Goal: Transaction & Acquisition: Purchase product/service

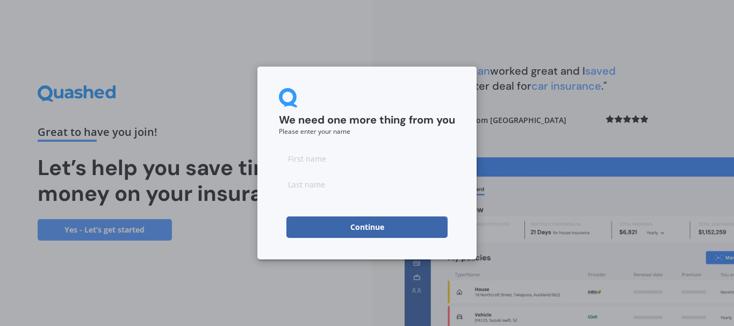
click at [359, 161] on input at bounding box center [367, 158] width 176 height 21
type input "[PERSON_NAME]"
click at [384, 227] on button "Continue" at bounding box center [366, 226] width 161 height 21
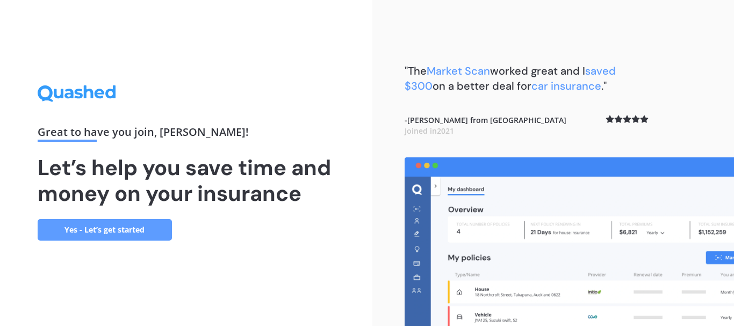
click at [85, 231] on link "Yes - Let’s get started" at bounding box center [105, 229] width 134 height 21
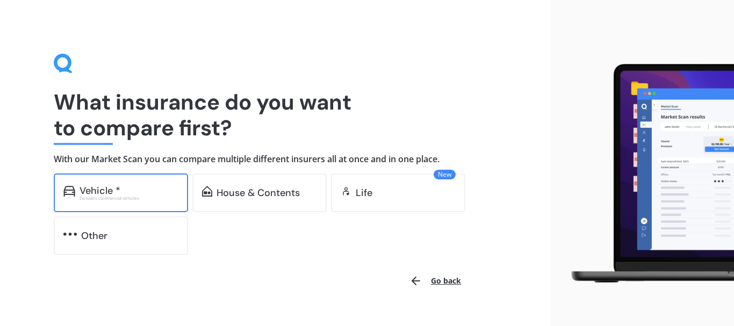
click at [130, 186] on div "Vehicle *" at bounding box center [128, 190] width 99 height 11
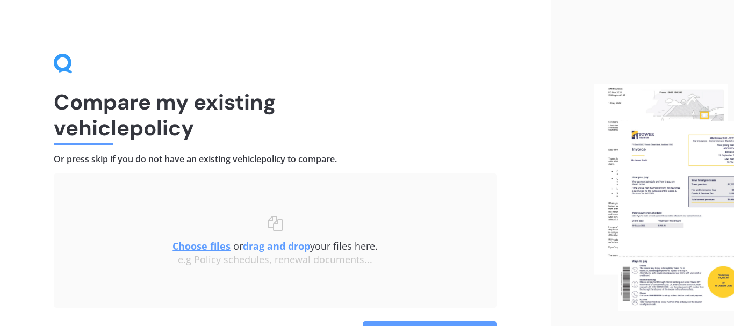
scroll to position [69, 0]
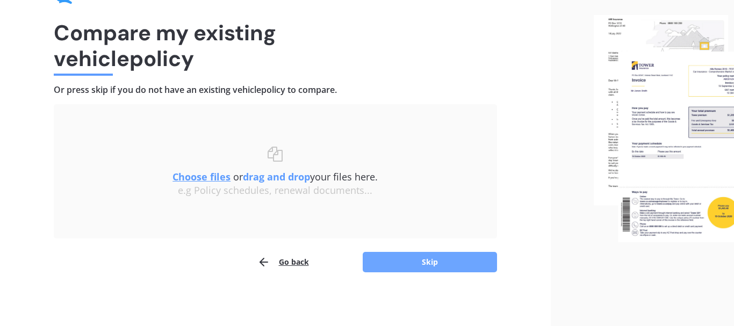
click at [415, 258] on button "Skip" at bounding box center [430, 262] width 134 height 20
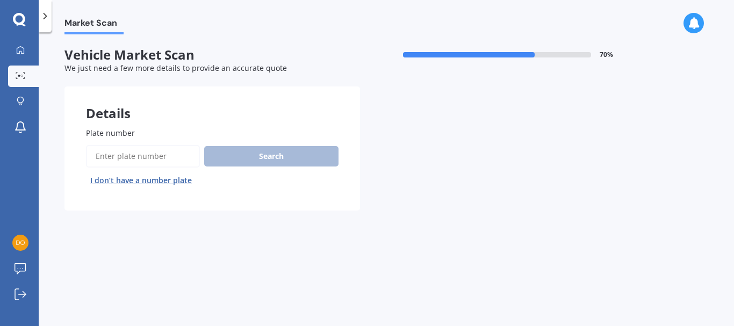
click at [112, 157] on input "Plate number" at bounding box center [143, 156] width 114 height 23
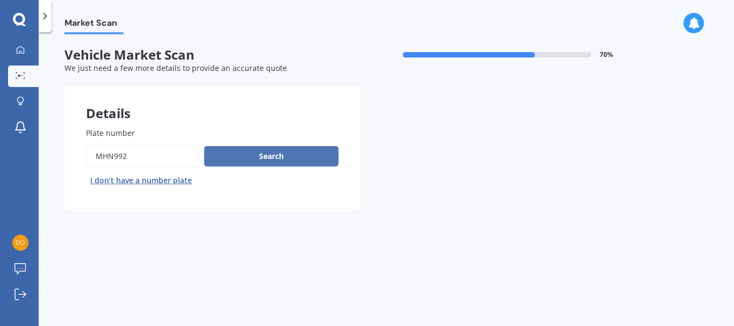
type input "mhn992"
click at [254, 151] on button "Search" at bounding box center [271, 156] width 134 height 20
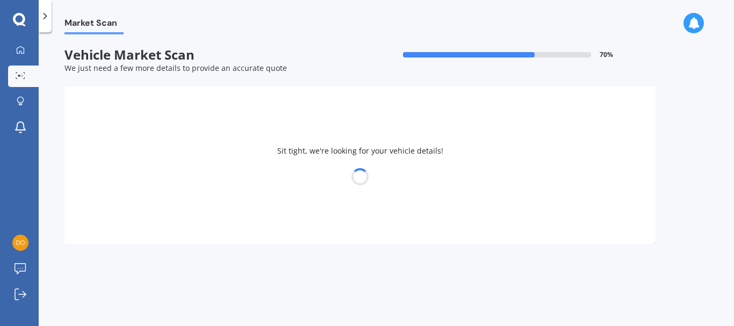
select select "TOYOTA"
select select "VOXY"
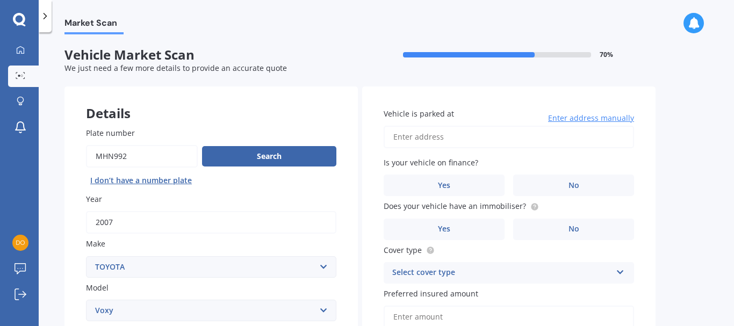
click at [445, 136] on input "Vehicle is parked at" at bounding box center [508, 137] width 250 height 23
type input "[STREET_ADDRESS]"
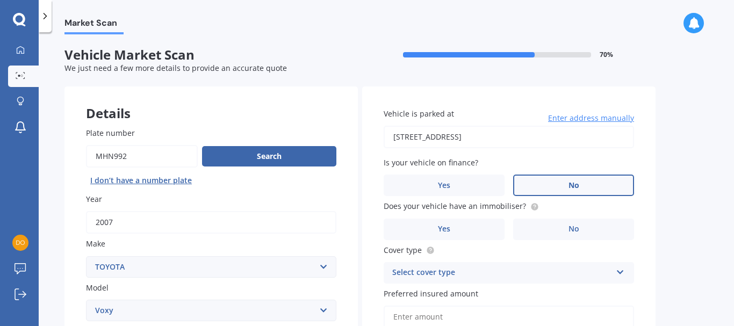
click at [579, 183] on label "No" at bounding box center [573, 185] width 121 height 21
click at [0, 0] on input "No" at bounding box center [0, 0] width 0 height 0
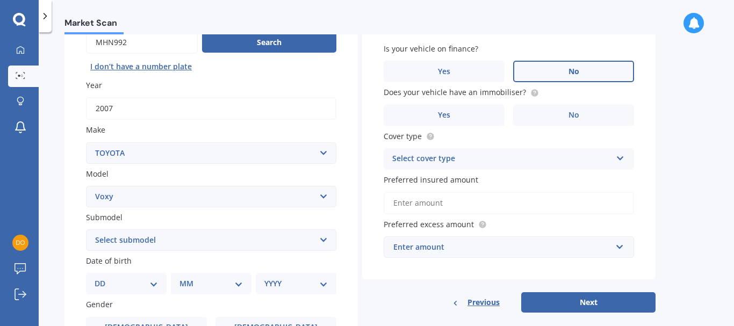
scroll to position [127, 0]
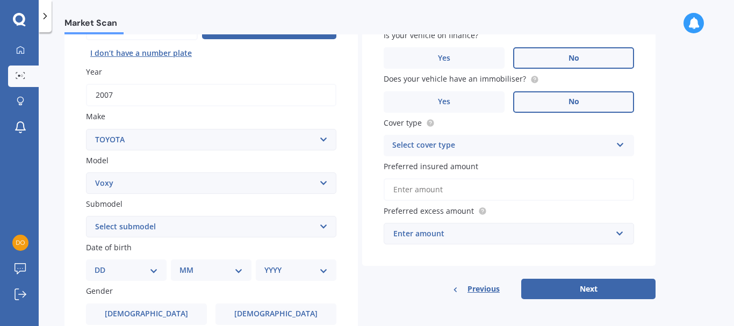
click at [592, 103] on label "No" at bounding box center [573, 101] width 121 height 21
click at [0, 0] on input "No" at bounding box center [0, 0] width 0 height 0
click at [622, 146] on icon at bounding box center [619, 143] width 9 height 8
click at [605, 166] on div "Comprehensive" at bounding box center [508, 166] width 249 height 19
click at [613, 192] on input "Preferred insured amount" at bounding box center [508, 189] width 250 height 23
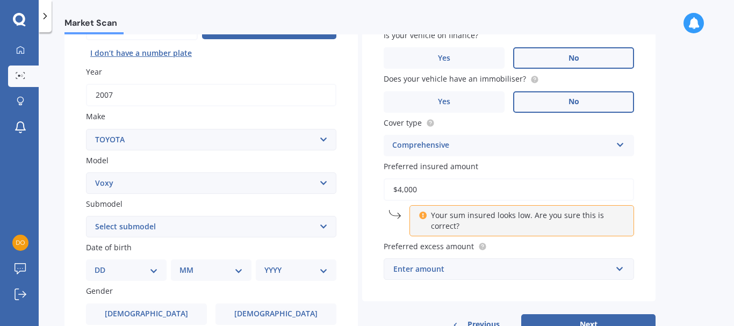
type input "$4,000"
click at [549, 247] on label "Preferred excess amount" at bounding box center [506, 246] width 246 height 11
click at [481, 270] on div "Enter amount" at bounding box center [502, 269] width 218 height 12
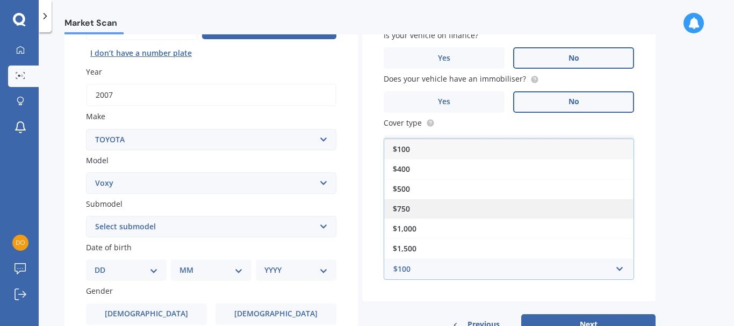
click at [441, 208] on div "$750" at bounding box center [508, 209] width 249 height 20
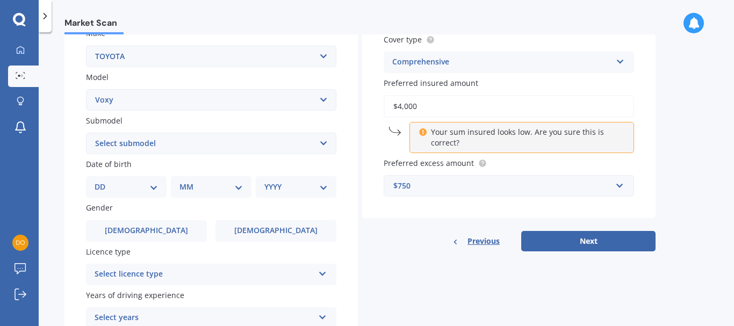
scroll to position [247, 0]
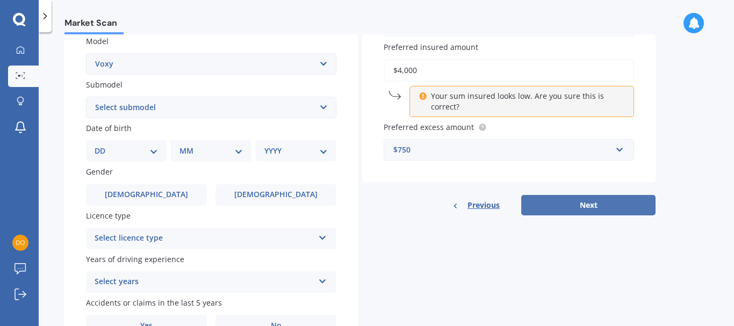
click at [578, 204] on button "Next" at bounding box center [588, 205] width 134 height 20
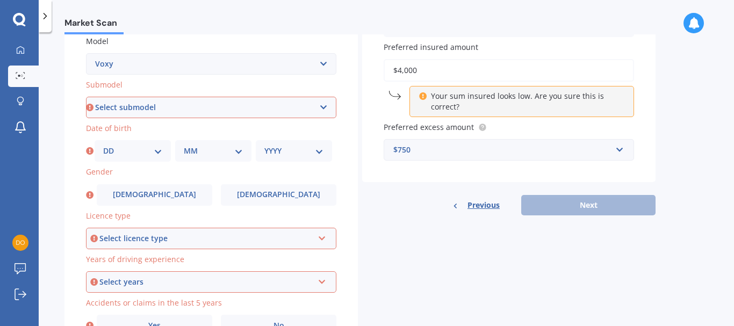
scroll to position [309, 0]
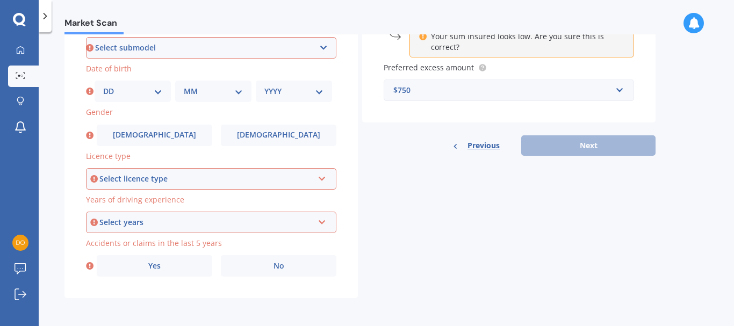
select select "05"
click option "05" at bounding box center [0, 0] width 0 height 0
click at [184, 85] on select "MM 01 02 03 04 05 06 07 08 09 10 11 12" at bounding box center [213, 91] width 59 height 12
select select "12"
click option "12" at bounding box center [0, 0] width 0 height 0
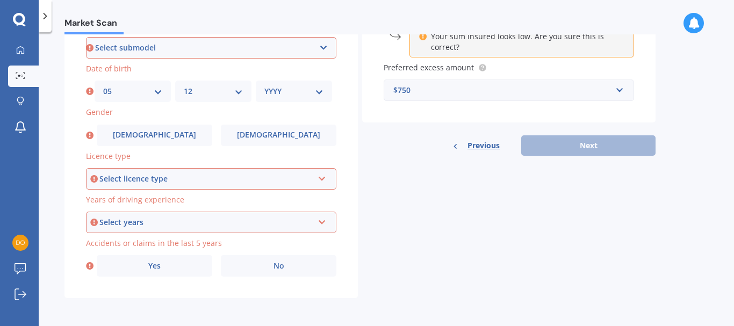
select select "1969"
click option "1969" at bounding box center [0, 0] width 0 height 0
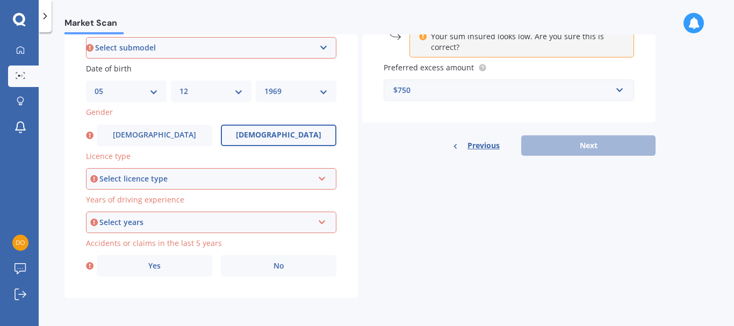
click at [281, 132] on span "[DEMOGRAPHIC_DATA]" at bounding box center [278, 135] width 85 height 9
click at [0, 0] on input "[DEMOGRAPHIC_DATA]" at bounding box center [0, 0] width 0 height 0
click at [321, 177] on icon at bounding box center [321, 177] width 9 height 8
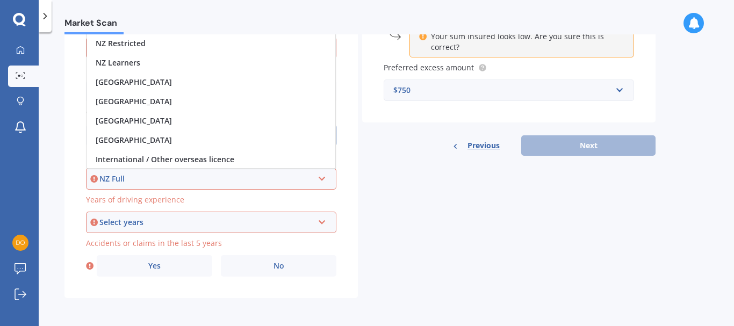
click at [251, 175] on div "NZ Full" at bounding box center [206, 179] width 214 height 12
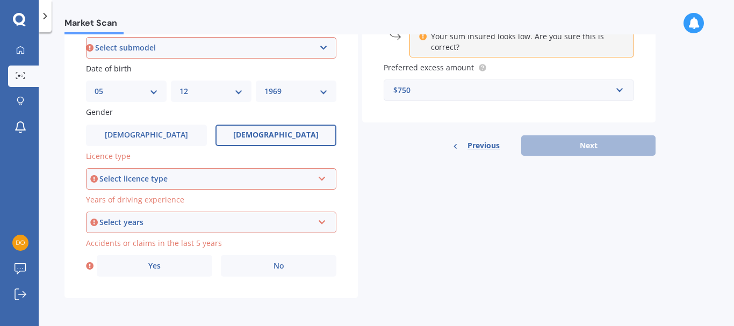
click at [324, 176] on icon at bounding box center [321, 177] width 9 height 8
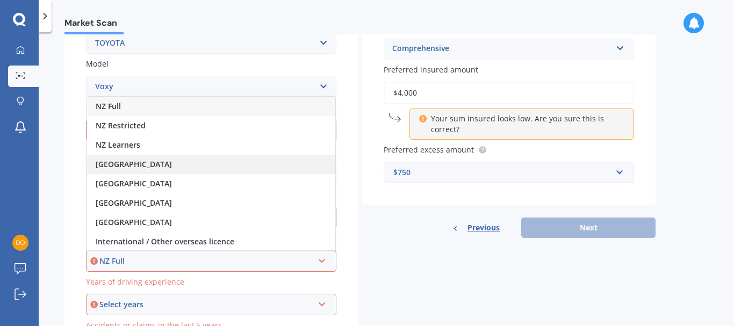
scroll to position [220, 0]
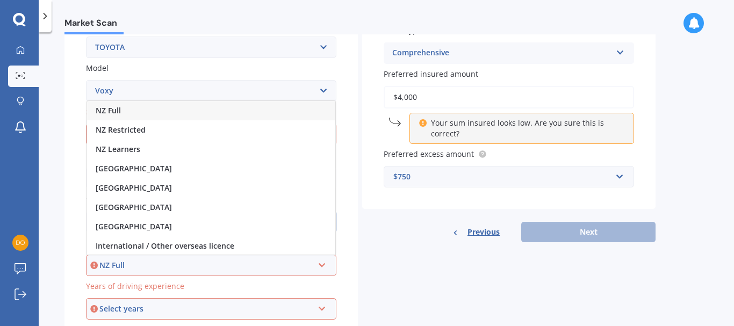
click at [188, 104] on div "NZ Full" at bounding box center [211, 110] width 248 height 19
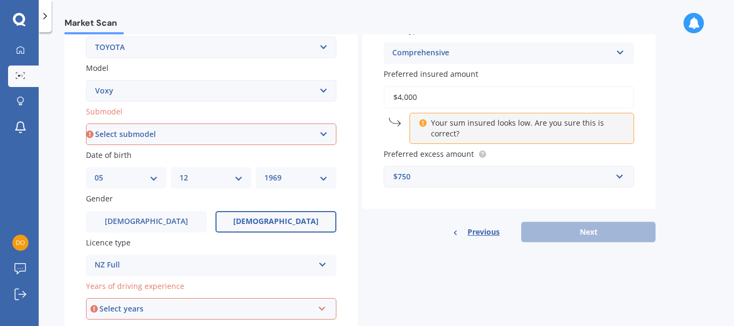
scroll to position [309, 0]
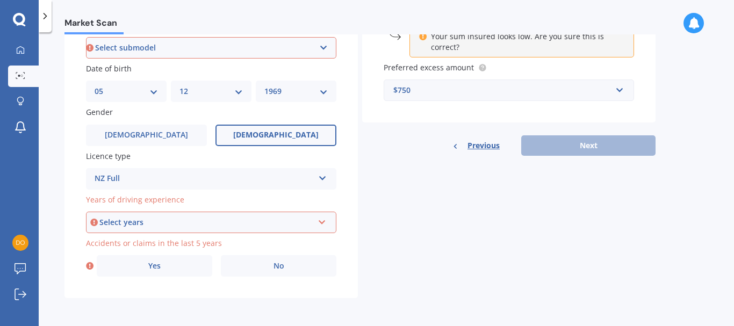
click at [250, 221] on div "Select years" at bounding box center [206, 222] width 214 height 12
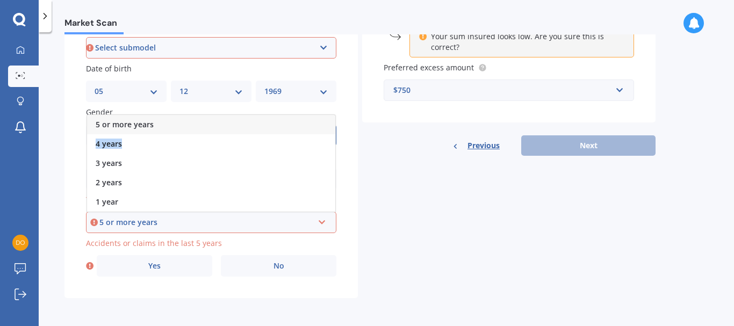
drag, startPoint x: 335, startPoint y: 136, endPoint x: 334, endPoint y: 118, distance: 18.8
click at [334, 118] on div "5 or more years 4 years 3 years 2 years 1 year" at bounding box center [210, 163] width 249 height 98
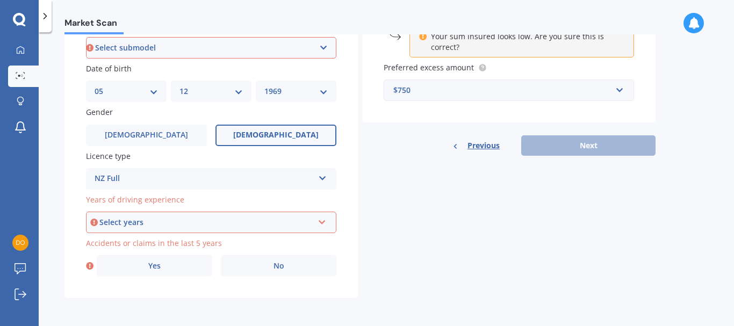
click at [323, 220] on icon at bounding box center [321, 220] width 9 height 8
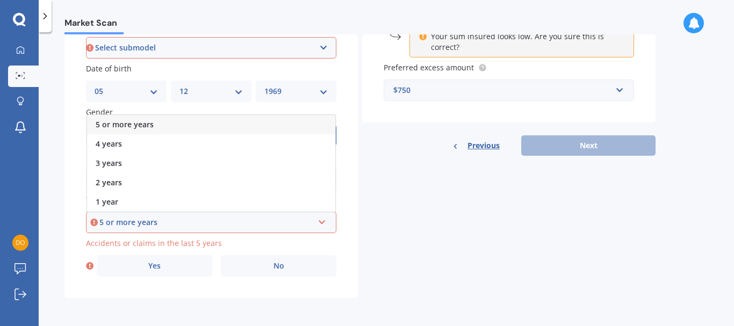
click at [300, 121] on div "5 or more years" at bounding box center [211, 124] width 248 height 19
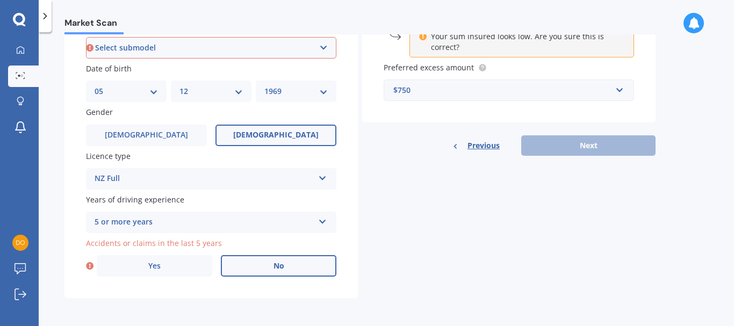
click at [300, 262] on label "No" at bounding box center [278, 265] width 115 height 21
click at [0, 0] on input "No" at bounding box center [0, 0] width 0 height 0
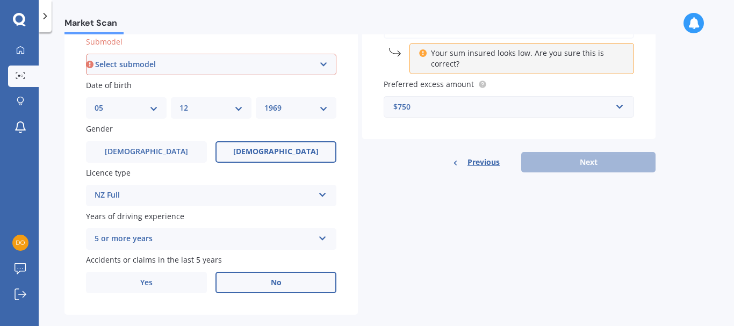
scroll to position [290, 0]
click at [593, 165] on div "Previous Next" at bounding box center [508, 161] width 293 height 20
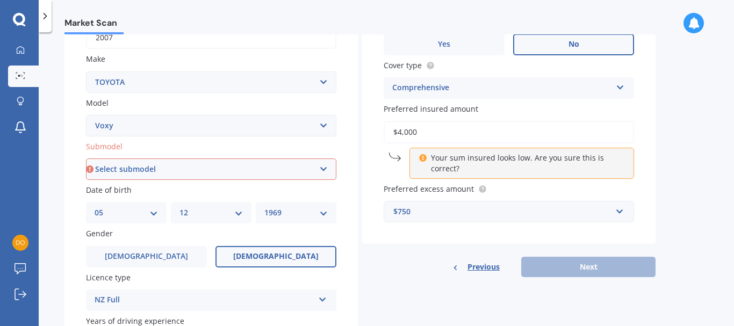
scroll to position [183, 0]
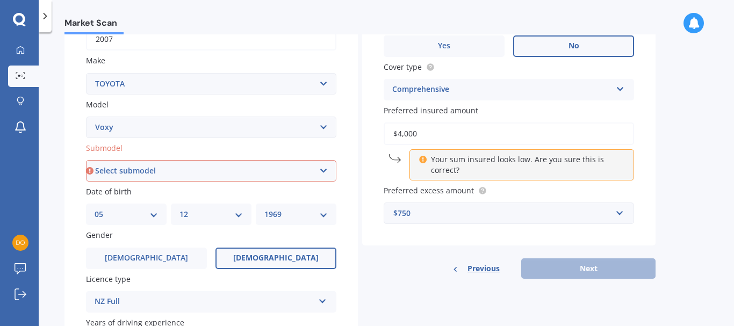
click at [542, 131] on input "$4,000" at bounding box center [508, 133] width 250 height 23
click at [86, 160] on select "Select submodel (All)" at bounding box center [211, 170] width 250 height 21
select select "(ALL)"
click option "(All)" at bounding box center [0, 0] width 0 height 0
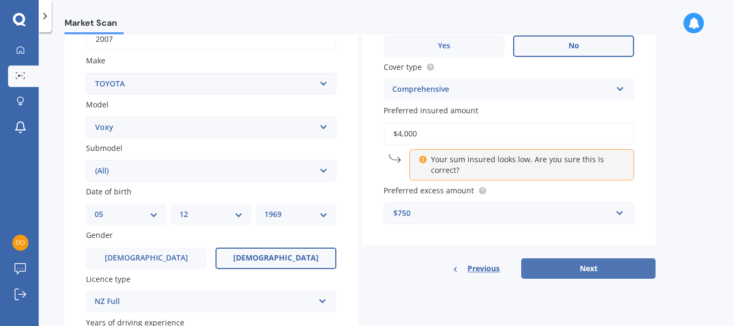
click at [622, 268] on button "Next" at bounding box center [588, 268] width 134 height 20
select select "05"
select select "12"
select select "1969"
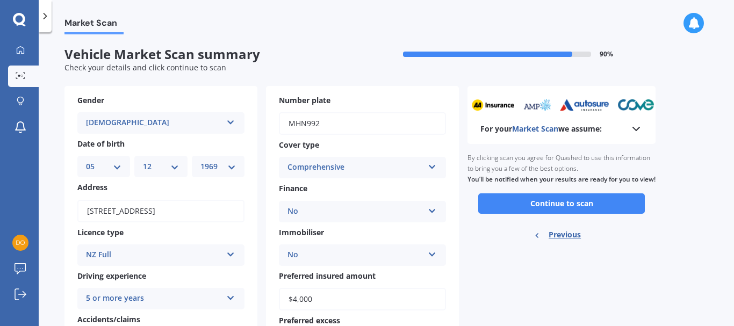
scroll to position [0, 0]
